Goal: Task Accomplishment & Management: Use online tool/utility

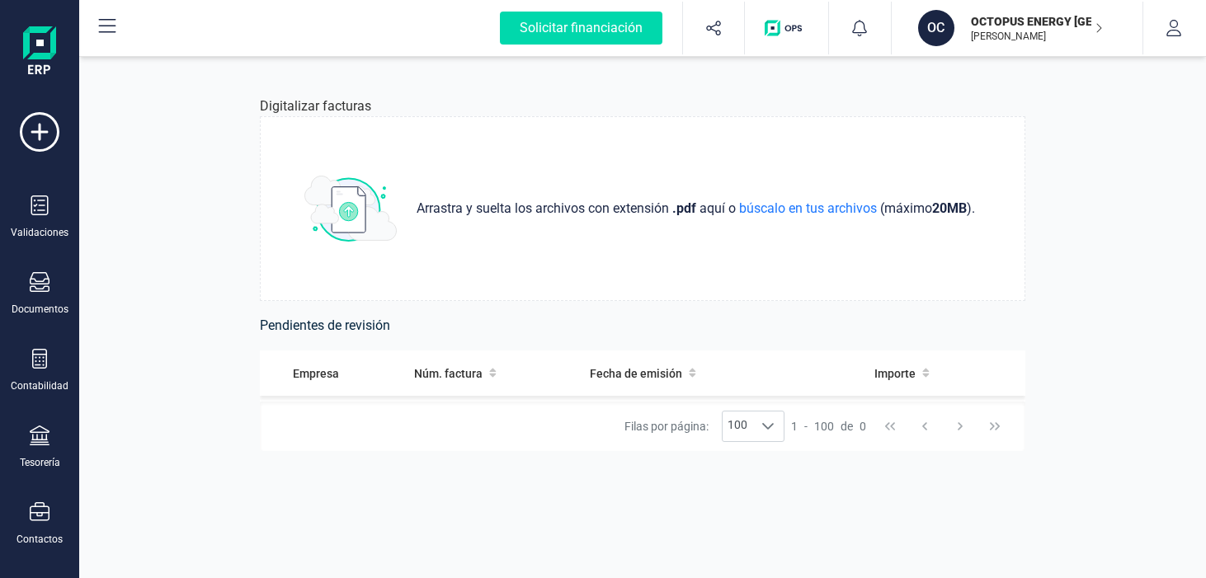
scroll to position [240, 0]
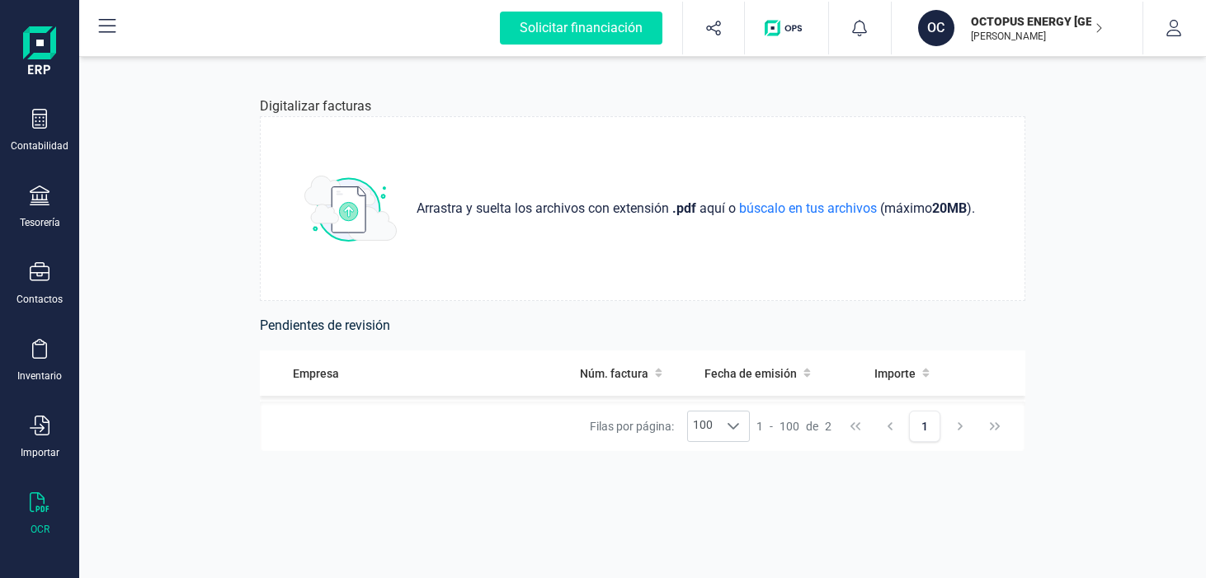
click at [319, 322] on h6 "Pendientes de revisión" at bounding box center [642, 325] width 765 height 23
click at [327, 215] on img at bounding box center [350, 209] width 92 height 66
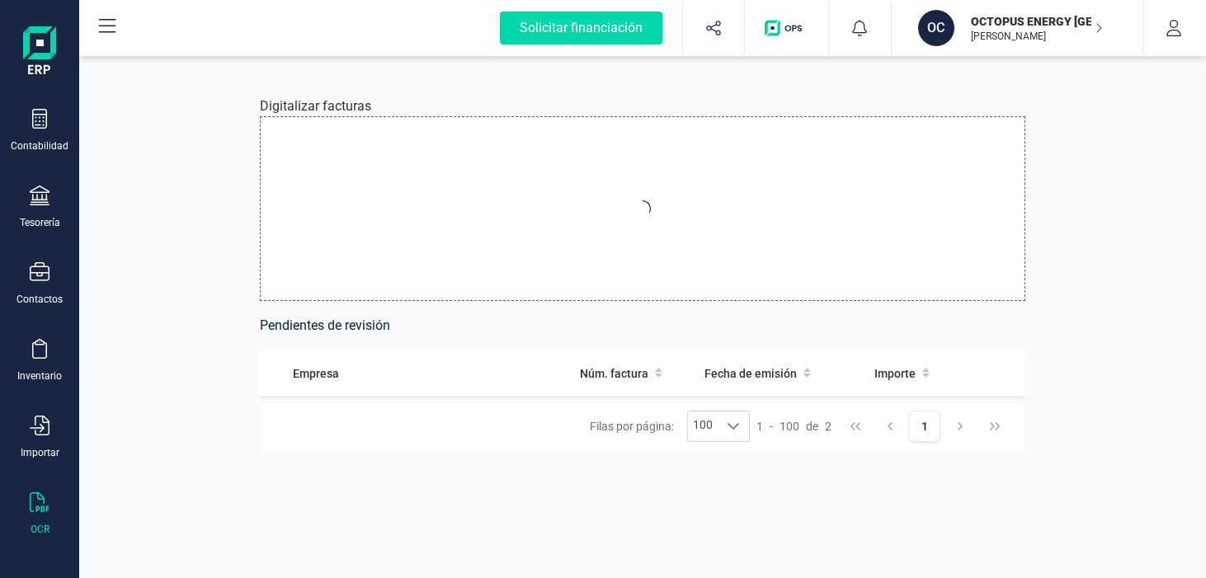
type input "C:\fakepath\billing-statement-elect-A-C7088A6B-5574266.pdf"
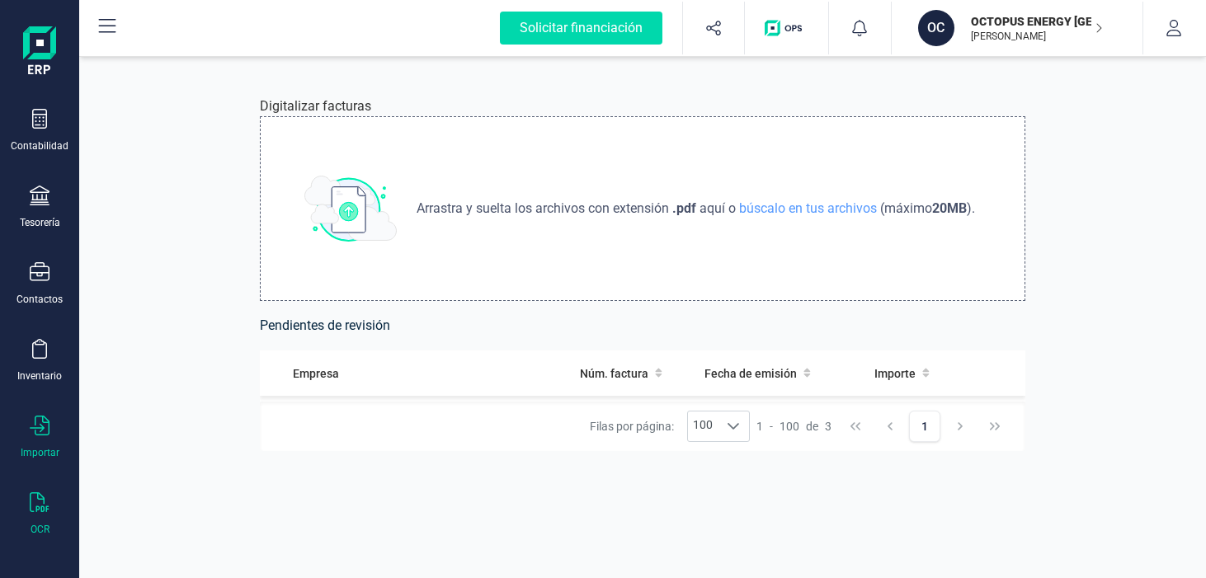
click at [40, 430] on icon at bounding box center [40, 426] width 20 height 20
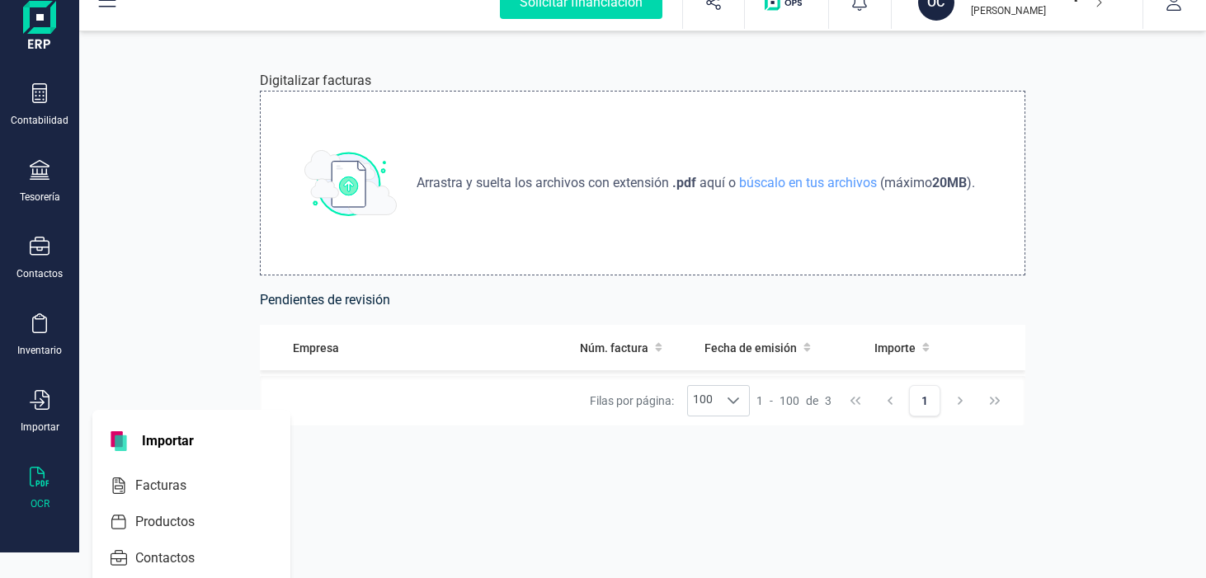
scroll to position [75, 0]
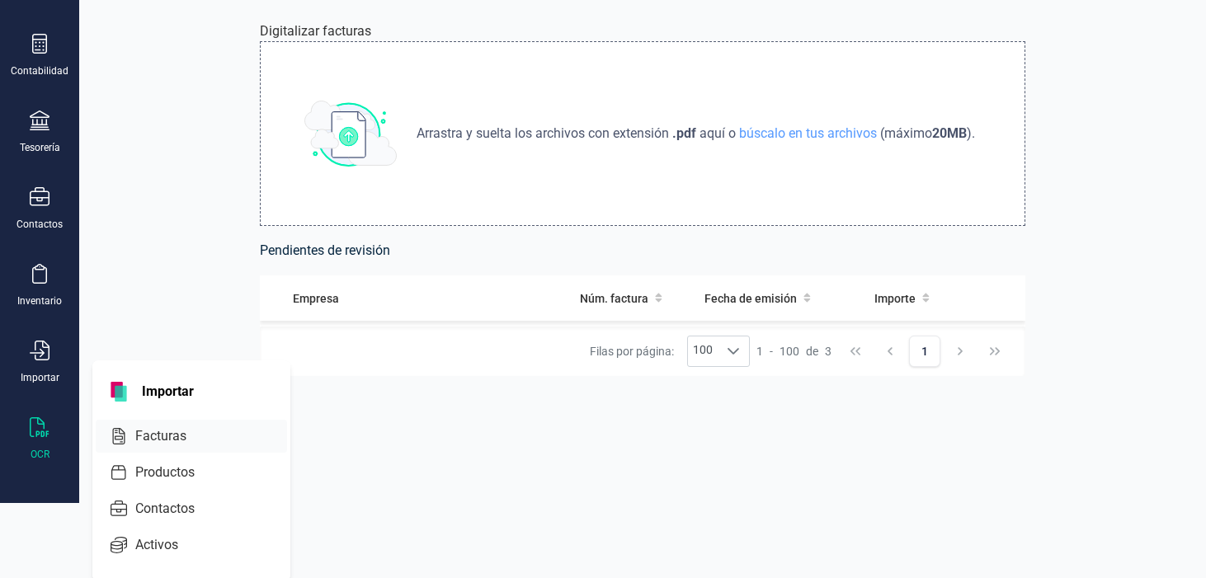
click at [186, 432] on span "Facturas" at bounding box center [172, 436] width 87 height 20
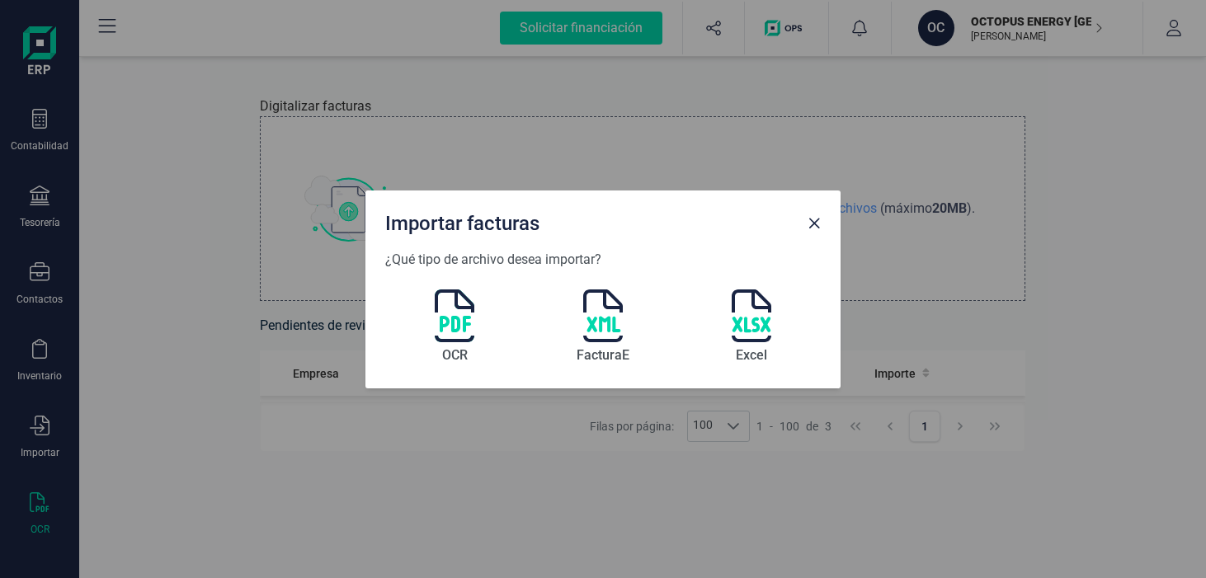
scroll to position [0, 0]
click at [819, 227] on span "Close" at bounding box center [813, 223] width 13 height 13
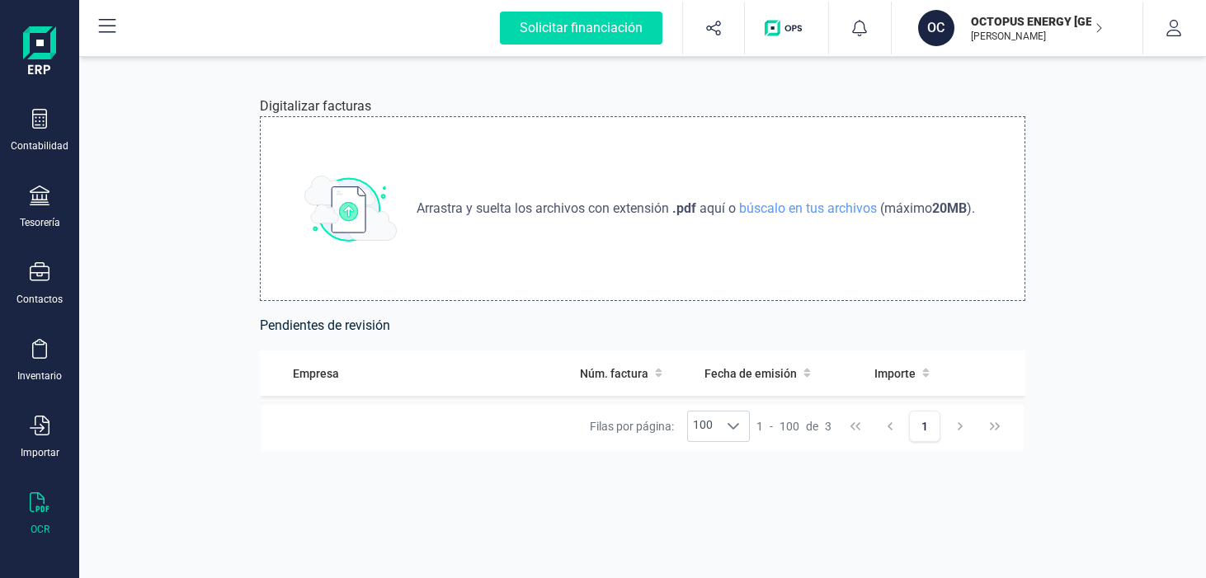
click at [1127, 227] on div "Digitalizar facturas Arrastra y suelta los archivos con extensión .pdf aquí o b…" at bounding box center [642, 317] width 1127 height 521
click at [108, 26] on icon at bounding box center [107, 26] width 17 height 14
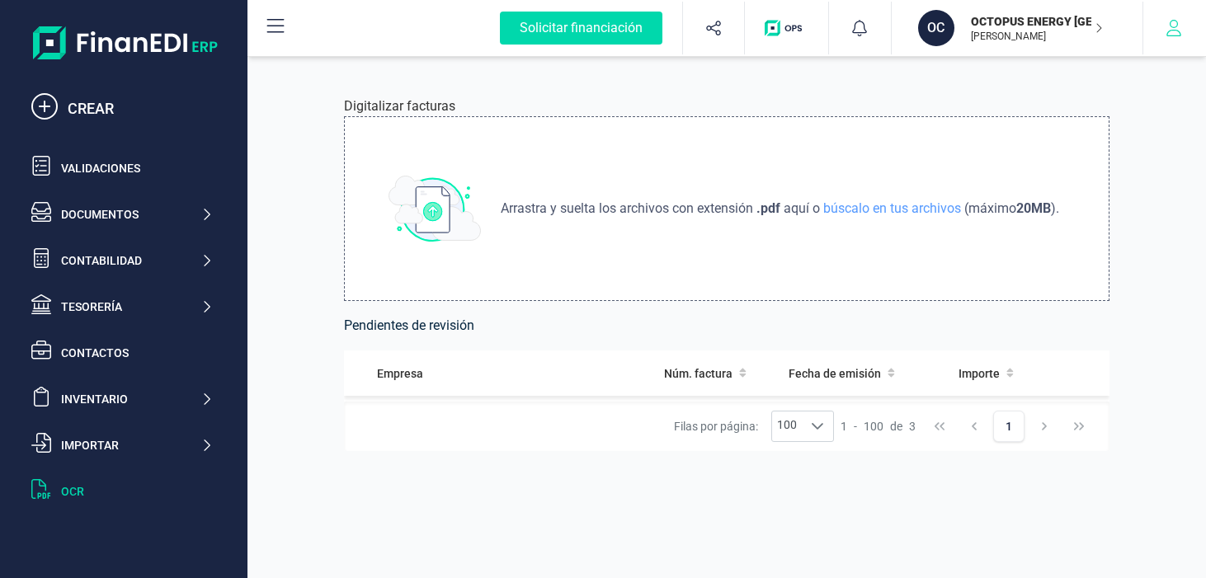
click at [1179, 28] on icon "button" at bounding box center [1173, 28] width 16 height 16
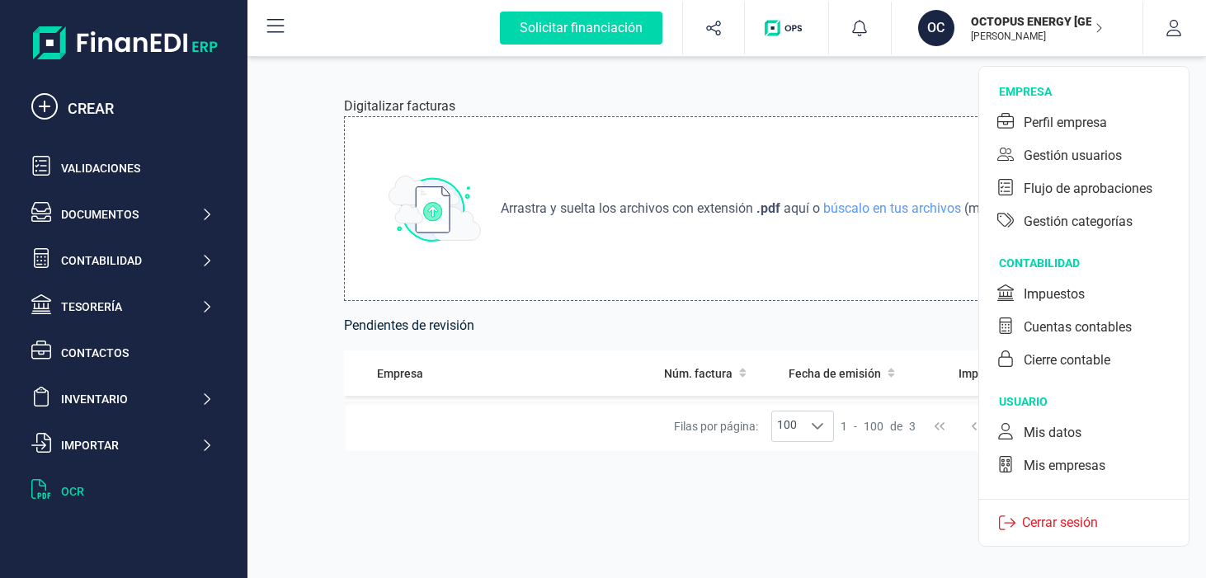
drag, startPoint x: 296, startPoint y: 498, endPoint x: 209, endPoint y: 484, distance: 88.5
click at [296, 498] on div "Digitalizar facturas Arrastra y suelta los archivos con extensión .pdf aquí o b…" at bounding box center [726, 317] width 958 height 521
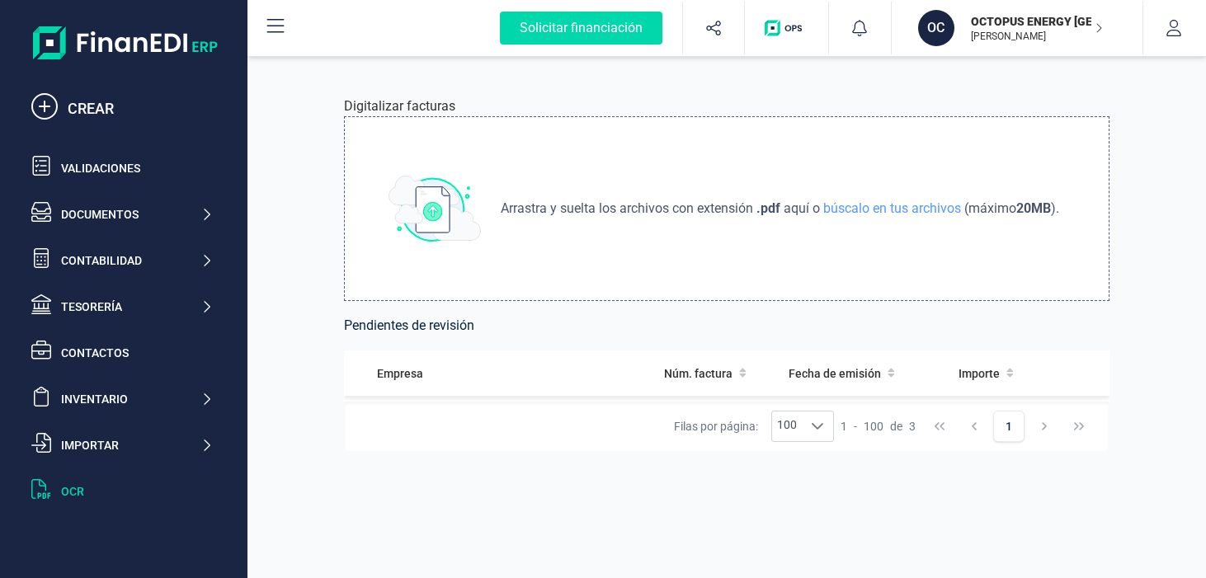
click at [84, 490] on div "OCR" at bounding box center [137, 491] width 152 height 16
click at [51, 487] on div at bounding box center [46, 491] width 30 height 24
click at [347, 467] on div "Digitalizar facturas Arrastra y suelta los archivos con extensión .pdf aquí o b…" at bounding box center [726, 317] width 845 height 521
click at [384, 322] on h6 "Pendientes de revisión" at bounding box center [726, 325] width 765 height 23
click at [1174, 122] on div "Digitalizar facturas Arrastra y suelta los archivos con extensión .pdf aquí o b…" at bounding box center [726, 317] width 958 height 521
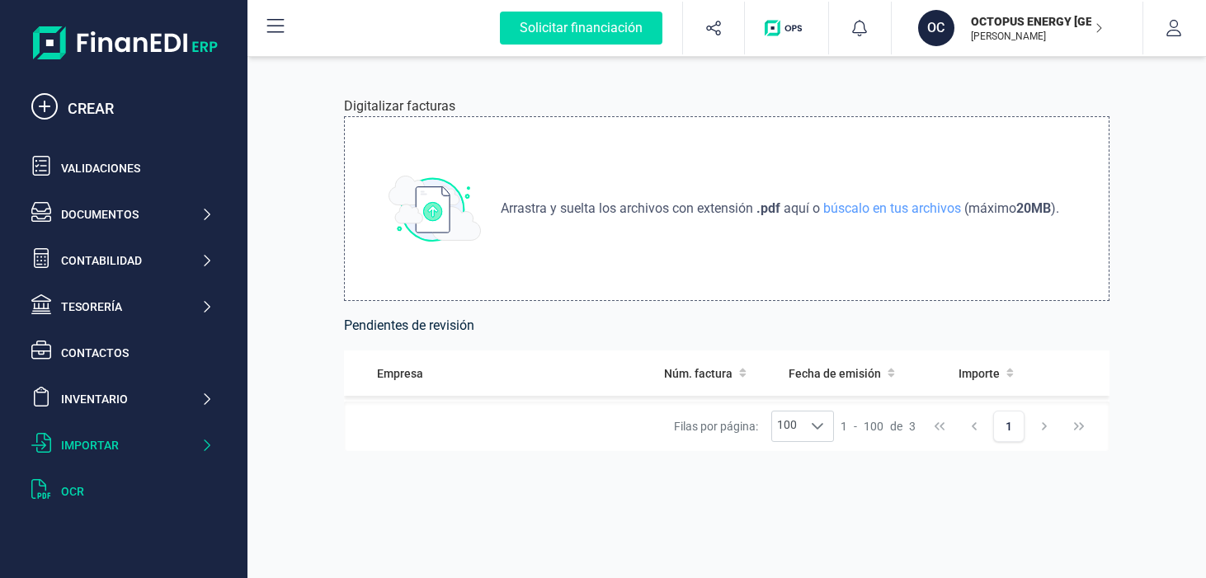
click at [125, 431] on div "Importar" at bounding box center [122, 445] width 195 height 33
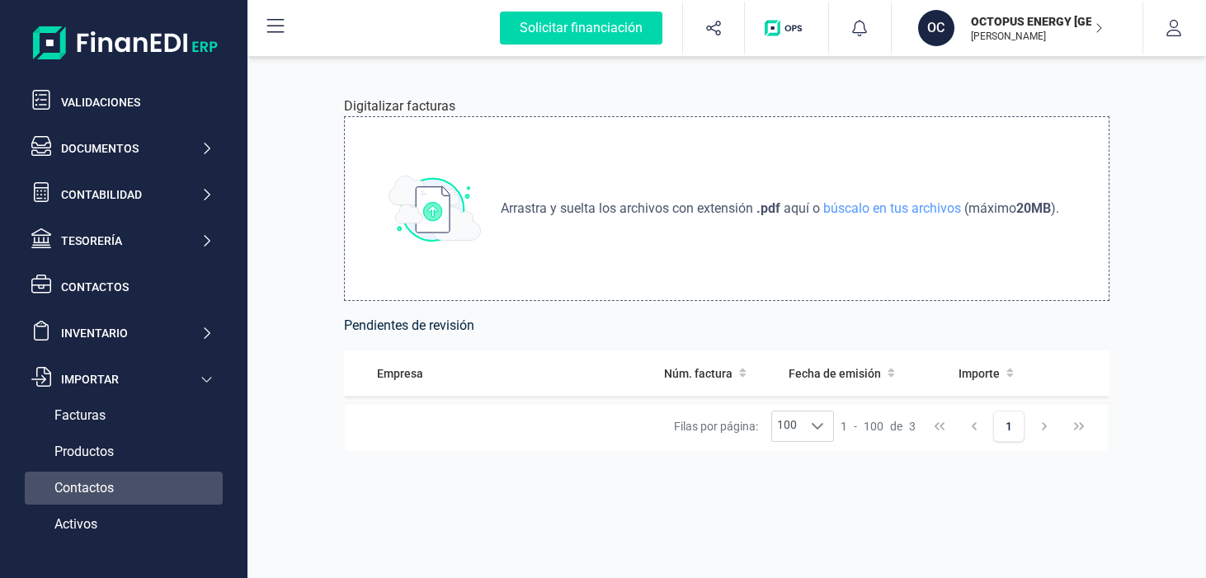
scroll to position [124, 0]
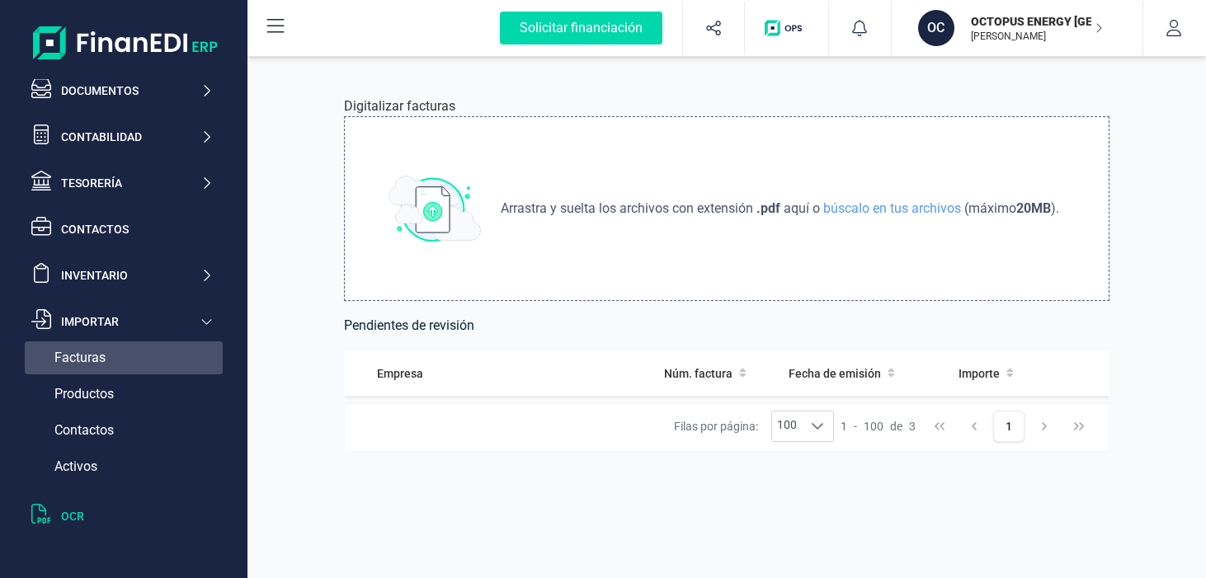
click at [99, 361] on span "Facturas" at bounding box center [79, 358] width 51 height 20
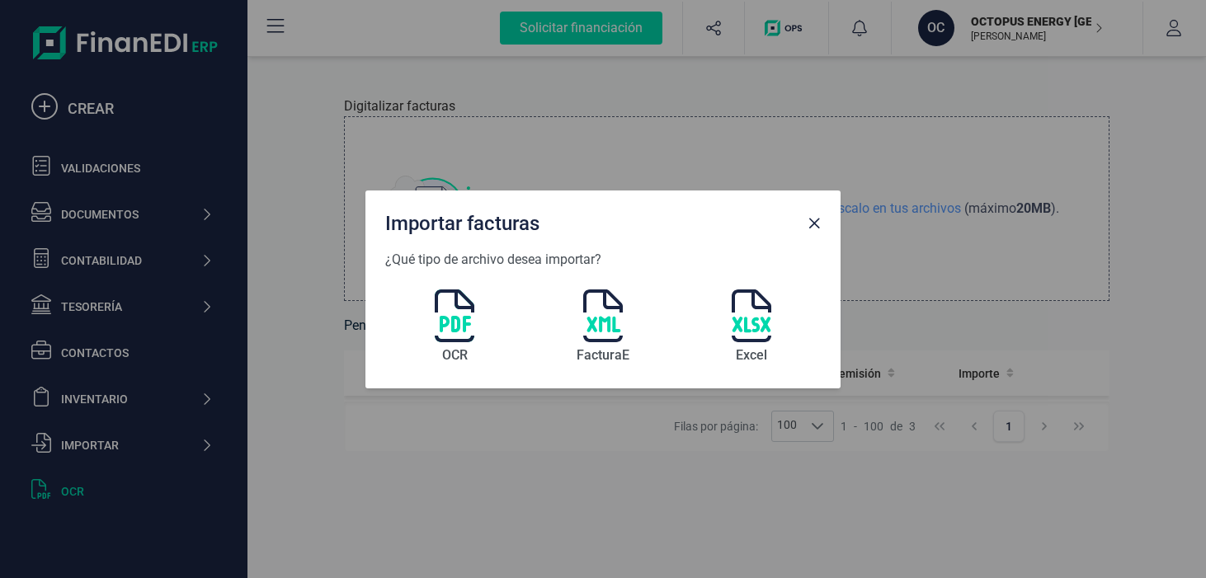
click at [462, 333] on img at bounding box center [455, 315] width 40 height 53
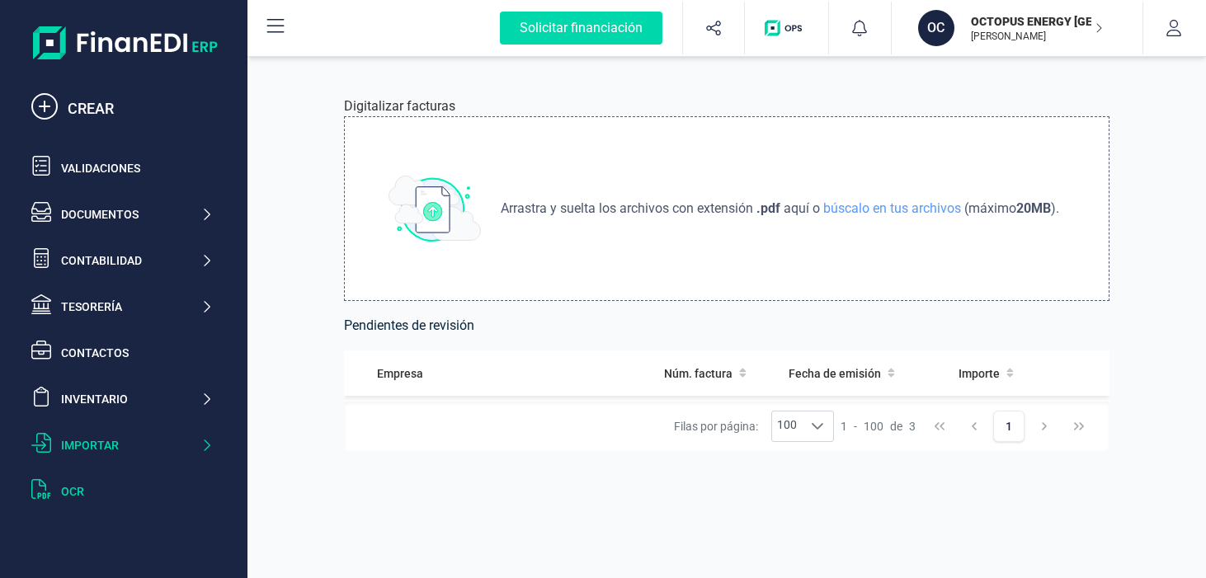
click at [125, 448] on div "Importar" at bounding box center [130, 445] width 139 height 16
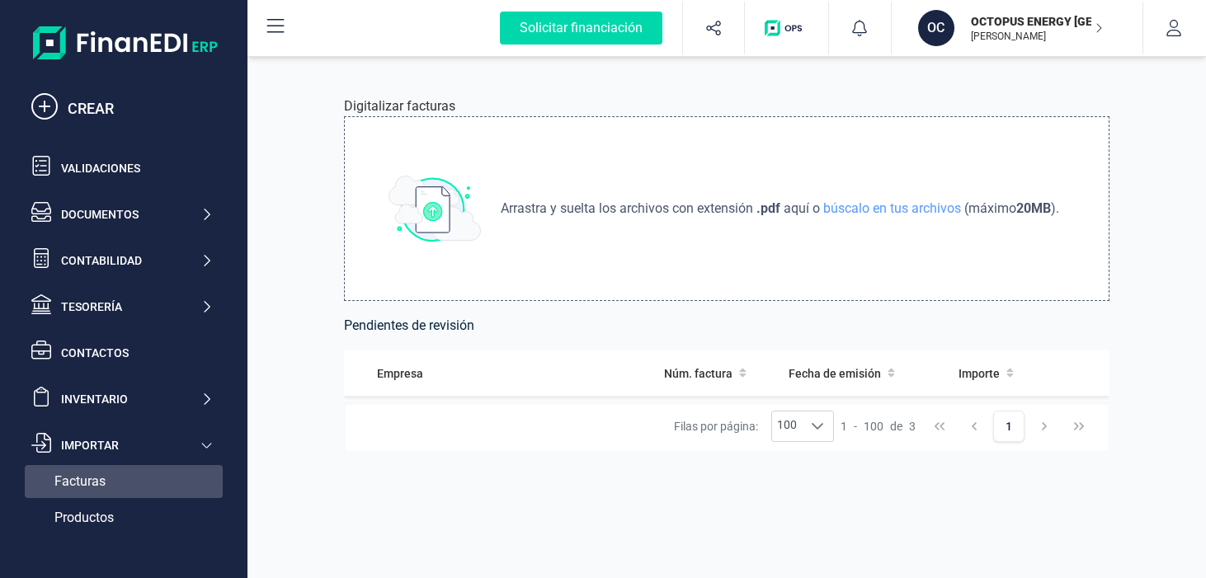
click at [96, 474] on span "Facturas" at bounding box center [79, 482] width 51 height 20
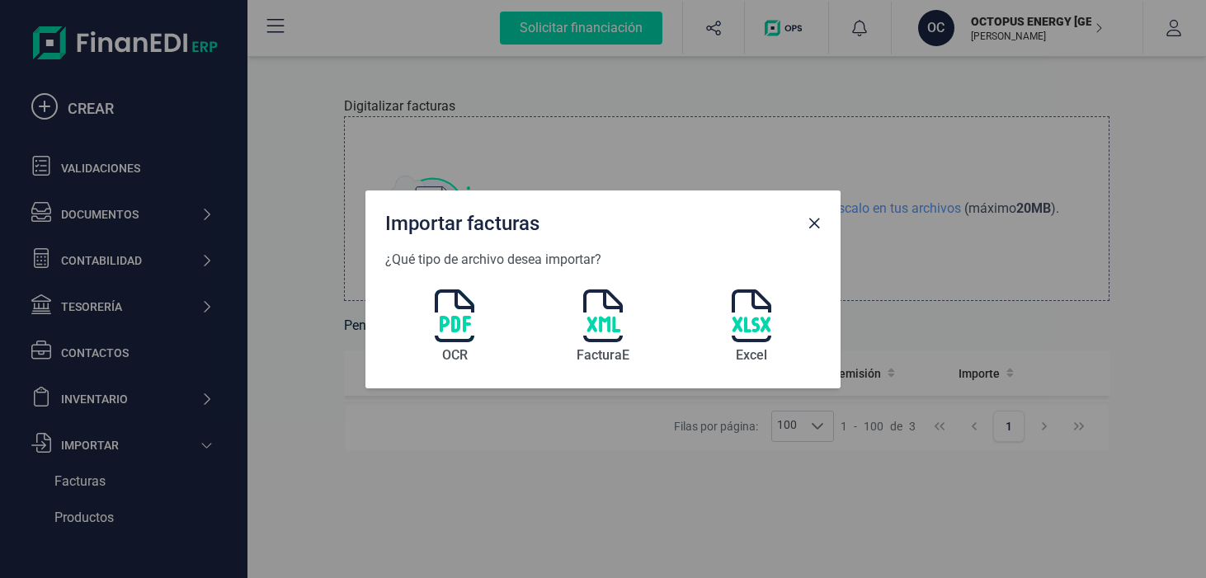
click at [457, 317] on img at bounding box center [455, 315] width 40 height 53
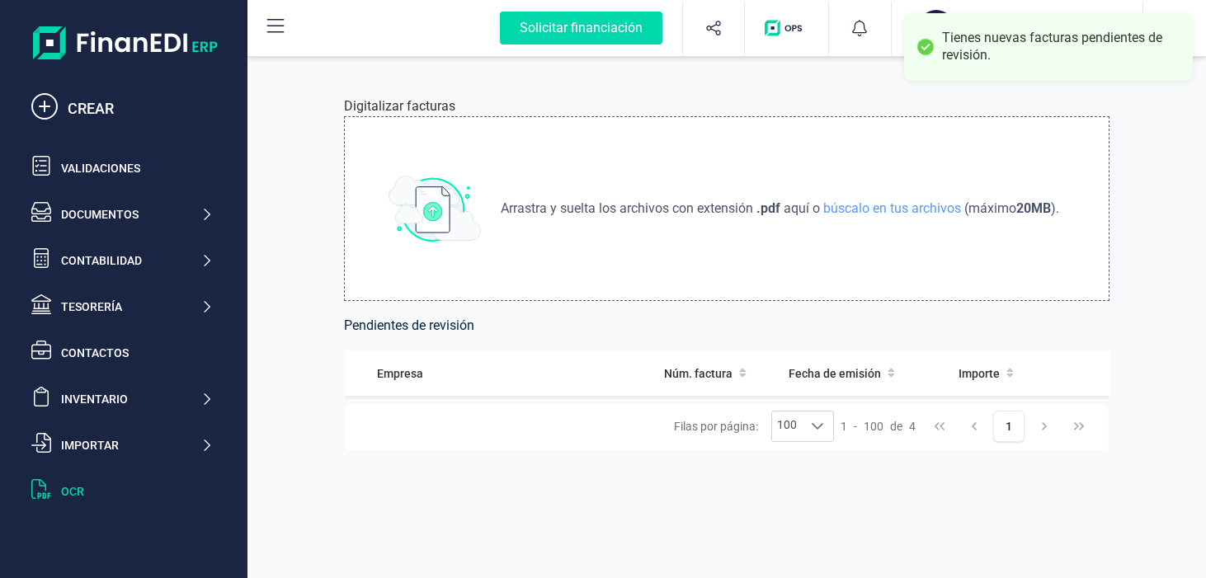
click at [1021, 43] on div "Tienes nuevas facturas pendientes de revisión." at bounding box center [1061, 47] width 238 height 35
click at [1108, 53] on div "Tienes nuevas facturas pendientes de revisión." at bounding box center [1061, 47] width 238 height 35
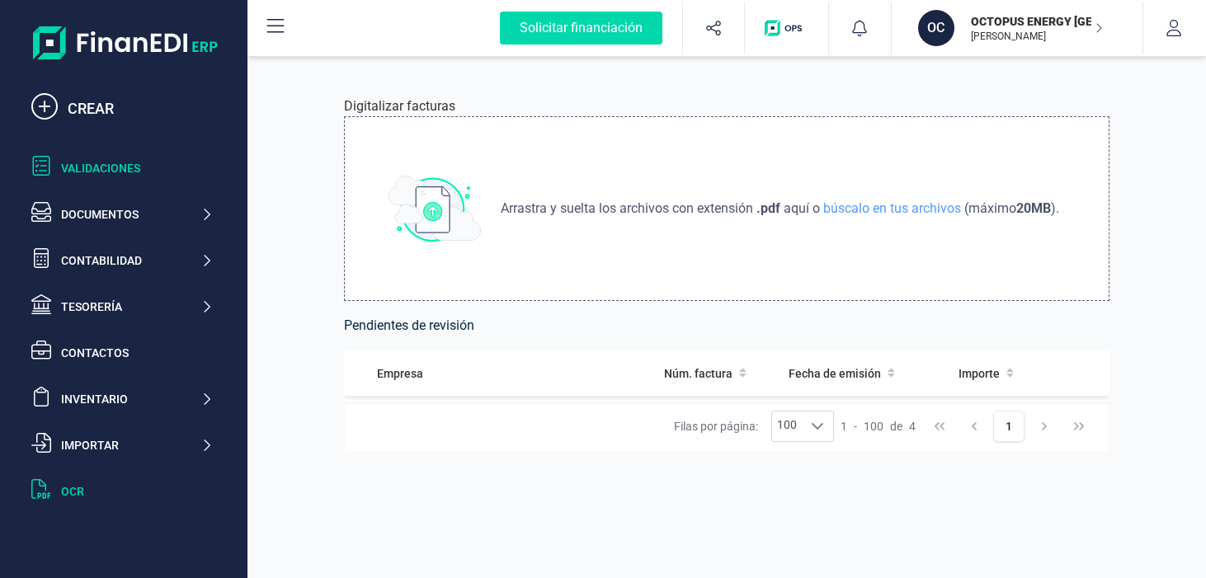
click at [98, 165] on div "Validaciones" at bounding box center [137, 168] width 152 height 16
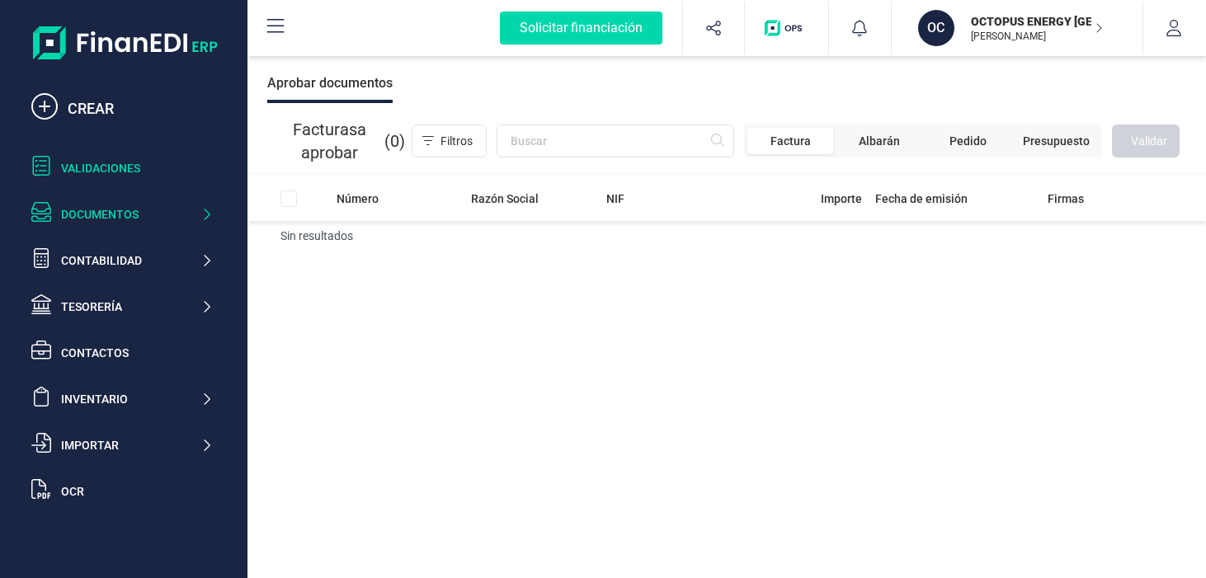
click at [66, 211] on div "Documentos" at bounding box center [130, 214] width 139 height 16
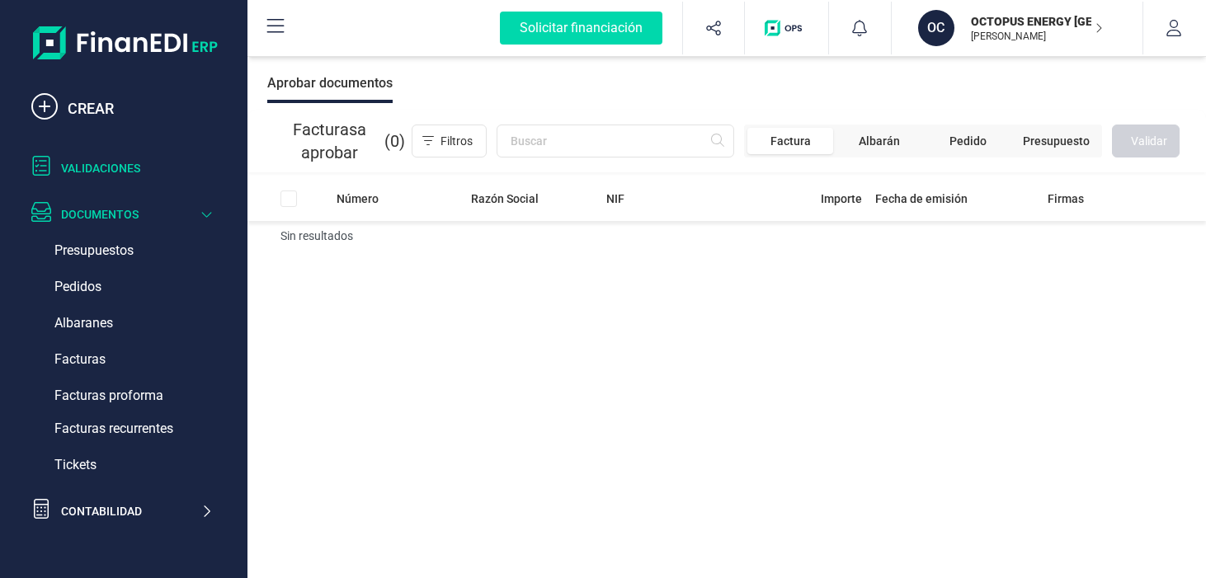
click at [92, 209] on div "Documentos" at bounding box center [130, 214] width 139 height 16
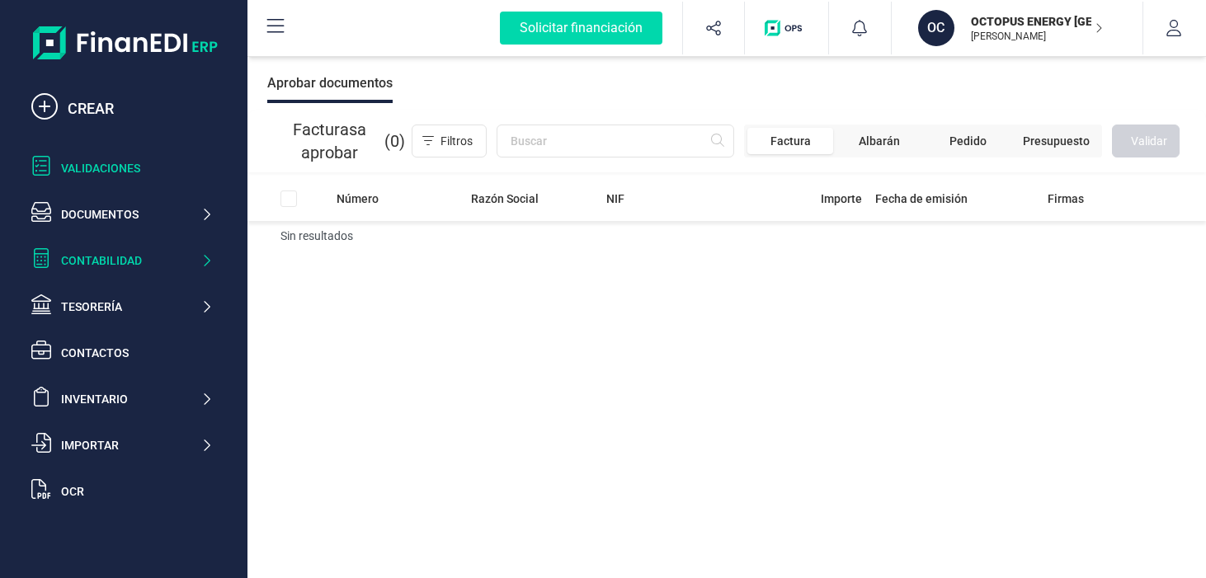
click at [120, 262] on div "Contabilidad" at bounding box center [130, 260] width 139 height 16
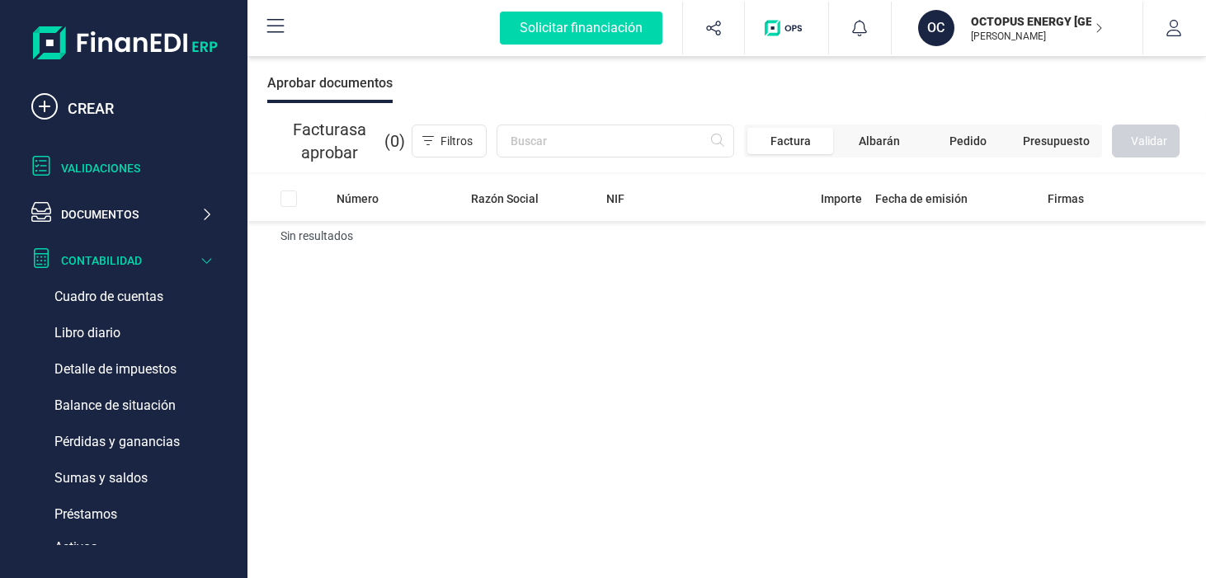
click at [120, 262] on div "Contabilidad" at bounding box center [130, 260] width 139 height 16
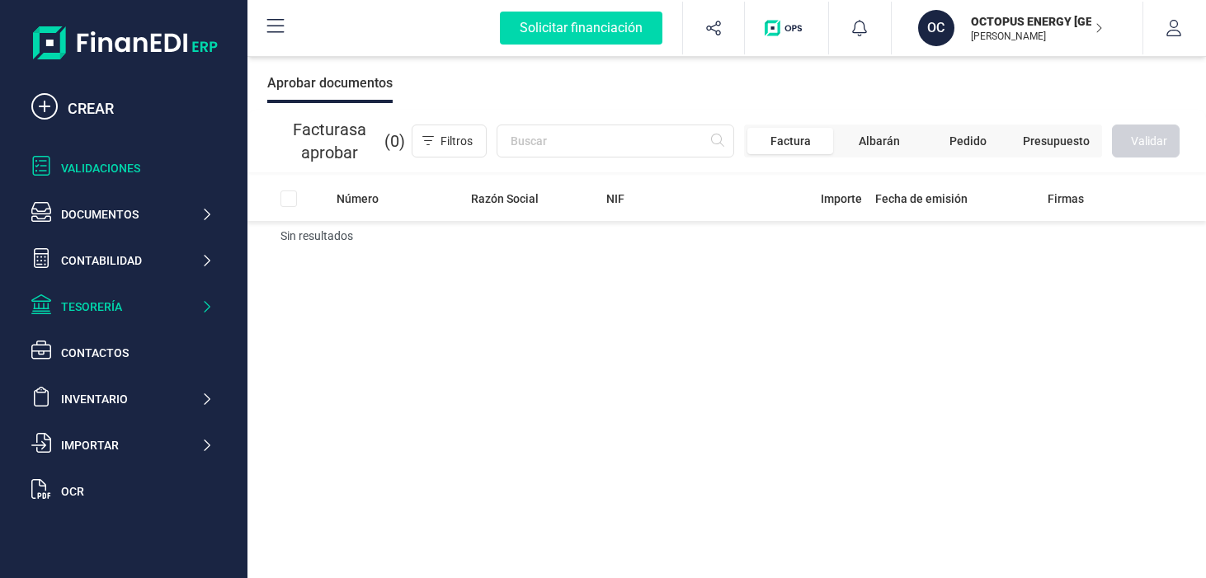
click at [152, 302] on div "Tesorería" at bounding box center [130, 307] width 139 height 16
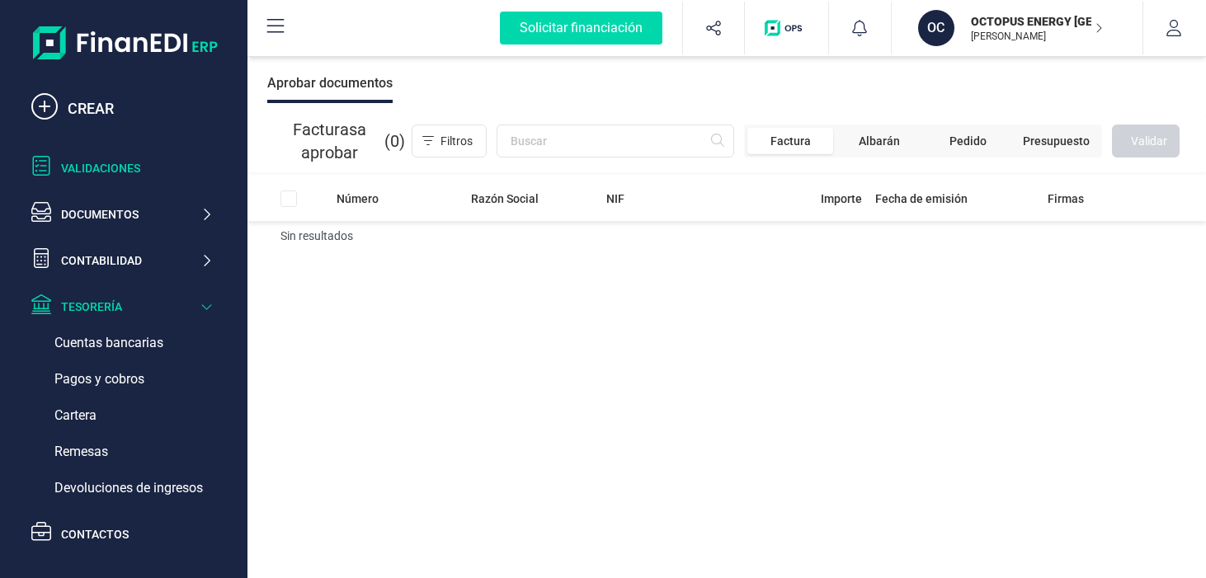
click at [152, 302] on div "Tesorería" at bounding box center [130, 307] width 139 height 16
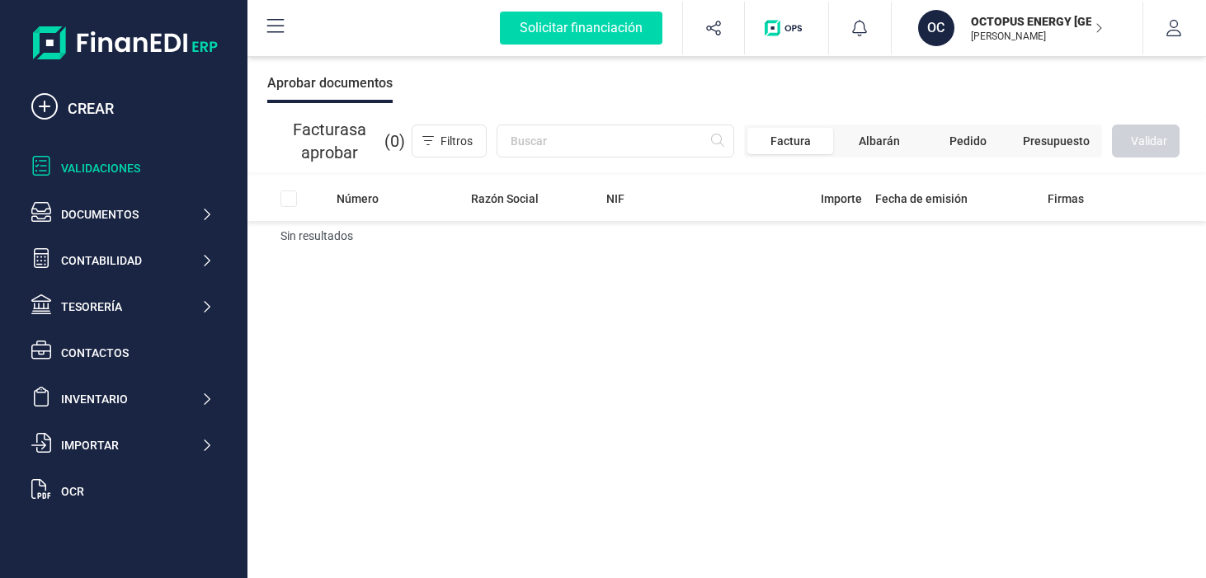
click at [421, 385] on div "Número Razón Social NIF Importe Fecha de emisión Firmas Sin resultados" at bounding box center [726, 377] width 958 height 403
click at [1170, 30] on icon "button" at bounding box center [1173, 28] width 15 height 16
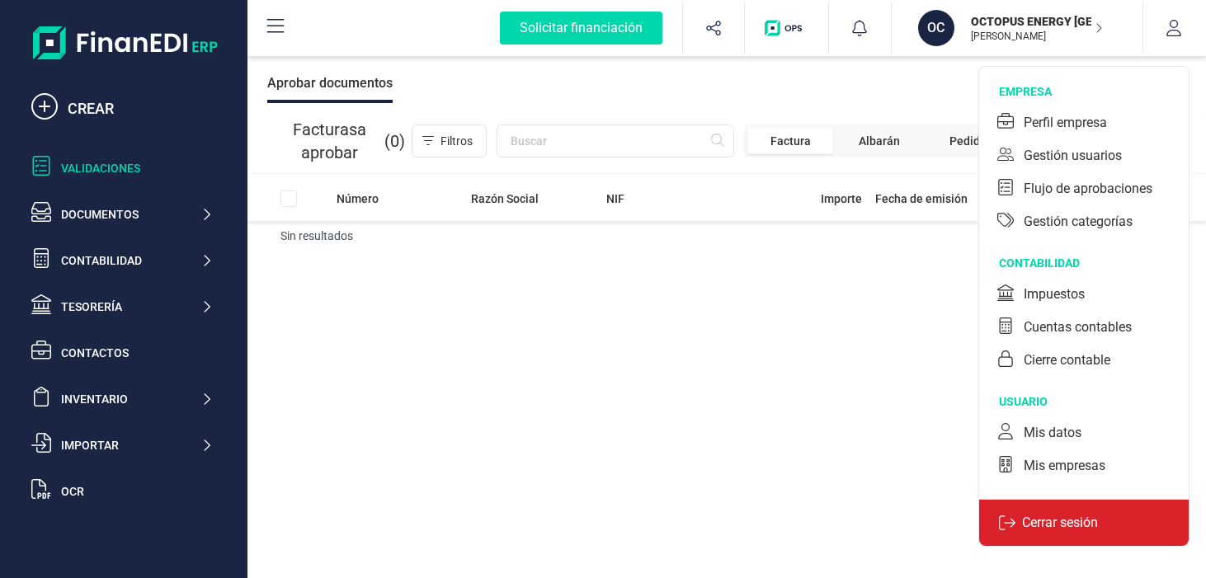
click at [1057, 522] on p "Cerrar sesión" at bounding box center [1059, 523] width 89 height 20
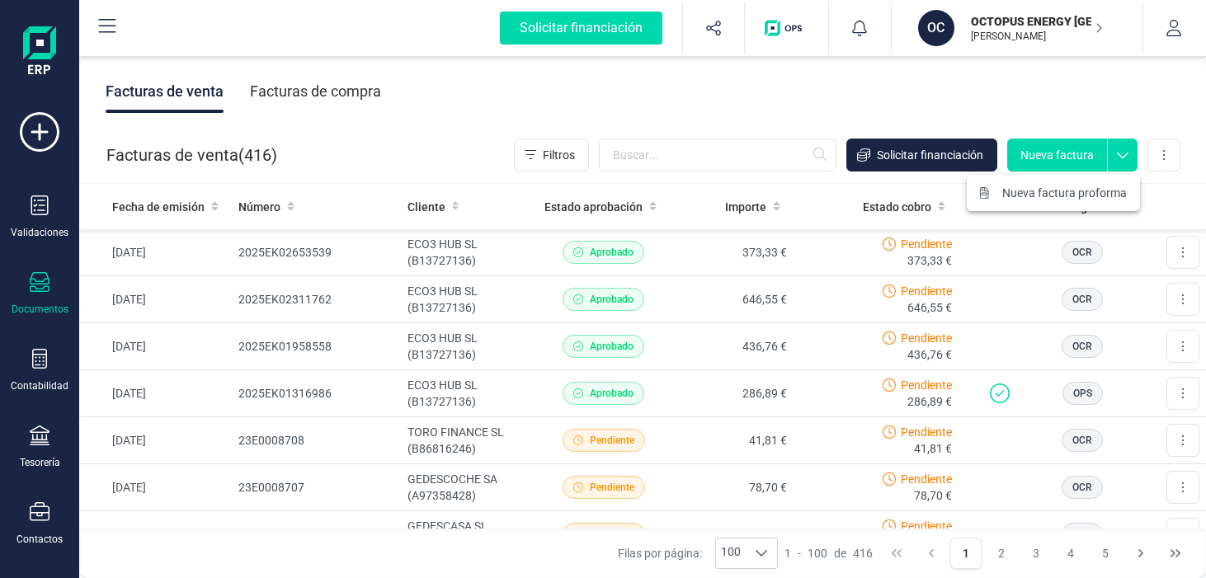
click at [1118, 156] on icon at bounding box center [1123, 151] width 30 height 25
click at [328, 98] on div "Facturas de compra" at bounding box center [315, 91] width 131 height 43
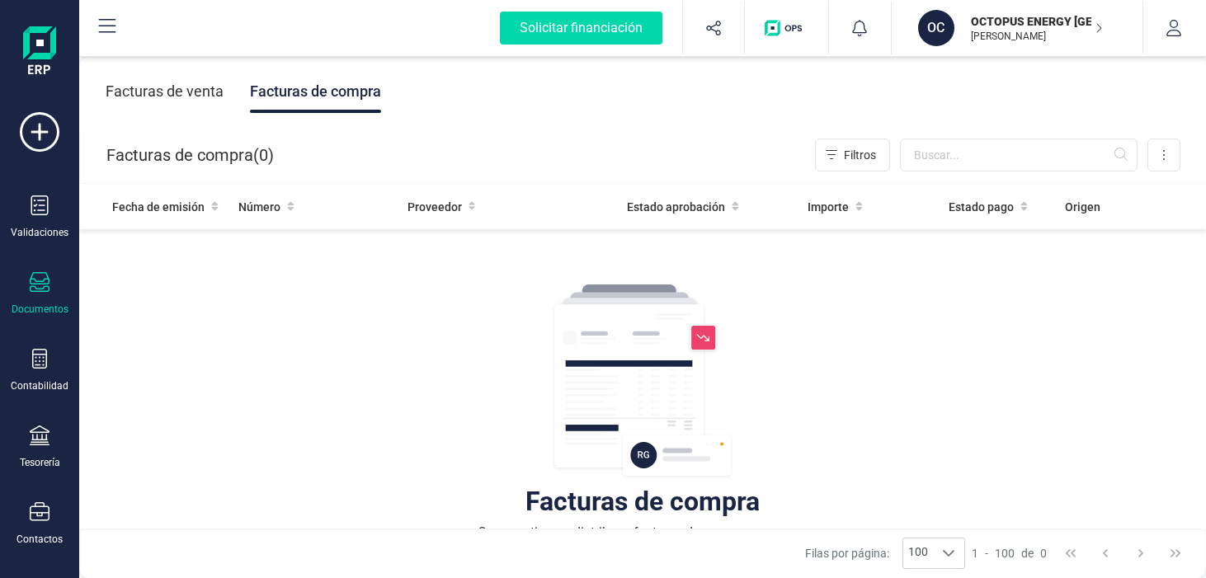
click at [167, 94] on div "Facturas de venta" at bounding box center [165, 91] width 118 height 43
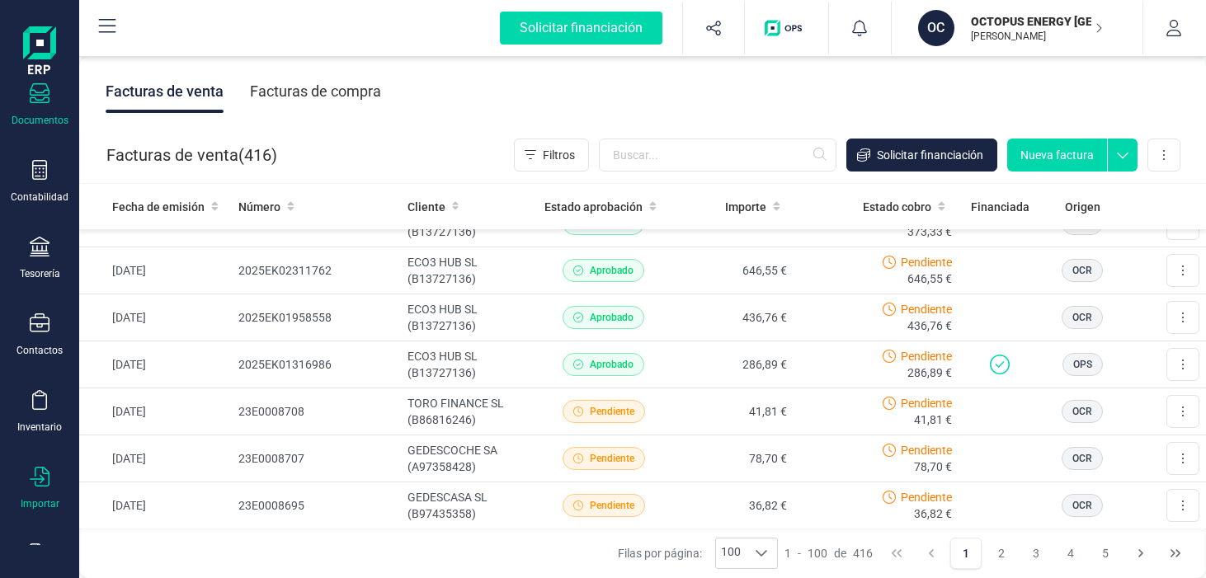
scroll to position [240, 0]
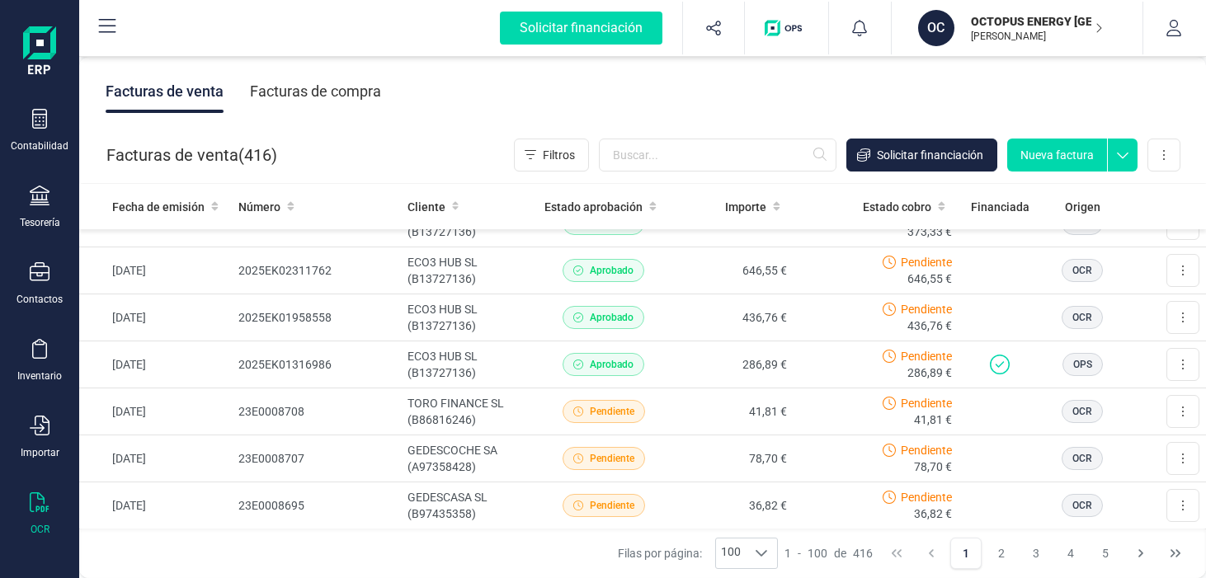
click at [35, 501] on icon at bounding box center [40, 502] width 20 height 20
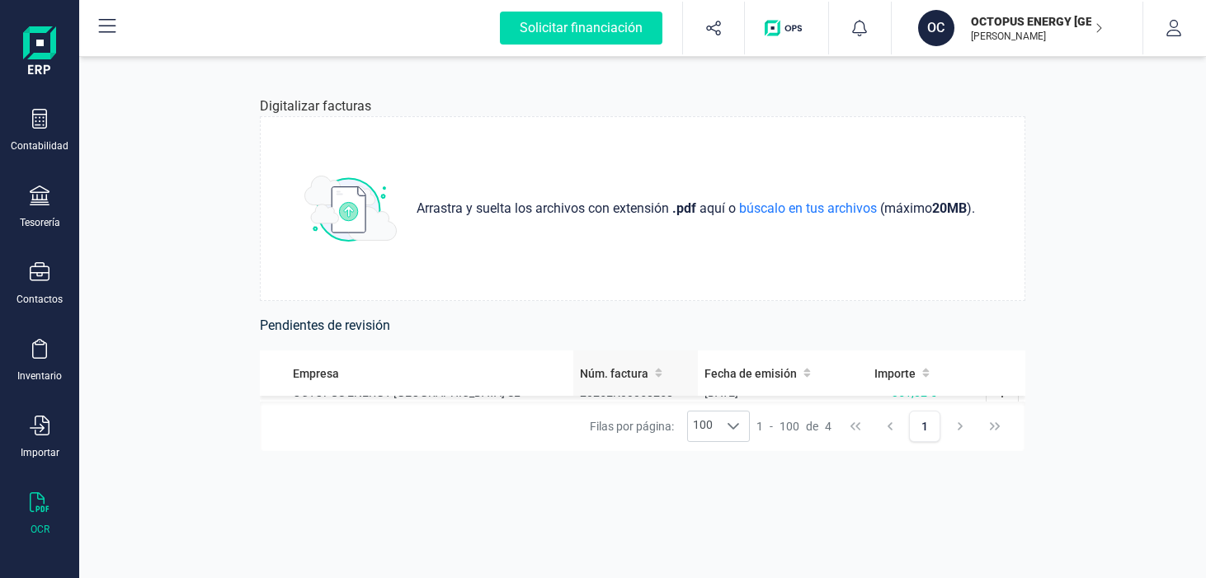
scroll to position [124, 0]
click at [319, 327] on h6 "Pendientes de revisión" at bounding box center [642, 325] width 765 height 23
click at [1172, 41] on button "button" at bounding box center [1174, 28] width 62 height 53
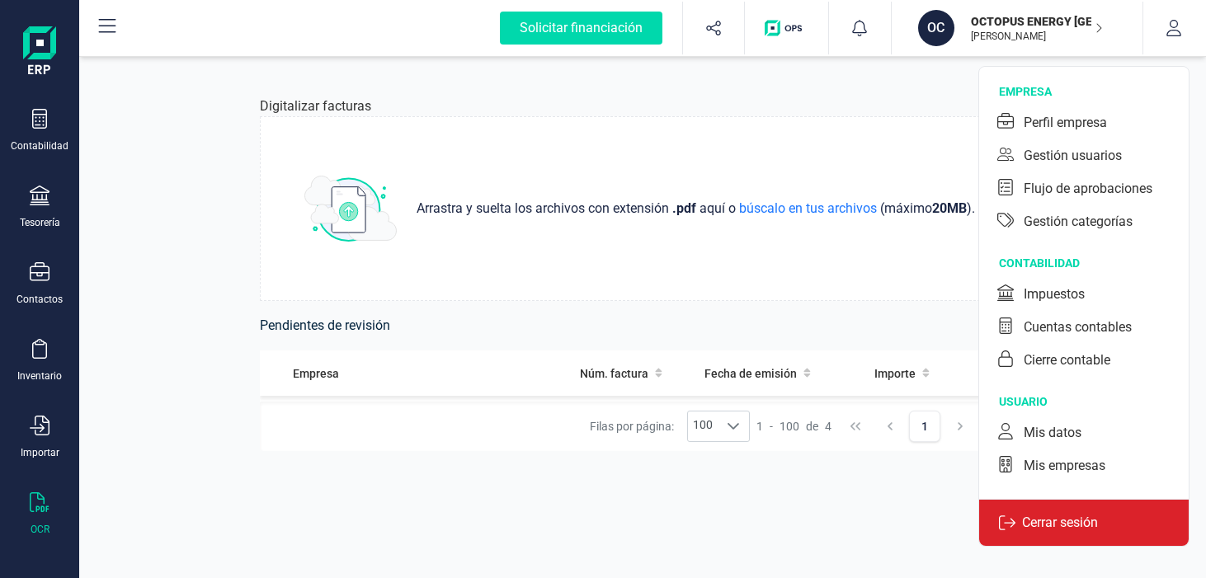
click at [1057, 524] on p "Cerrar sesión" at bounding box center [1059, 523] width 89 height 20
